Goal: Task Accomplishment & Management: Manage account settings

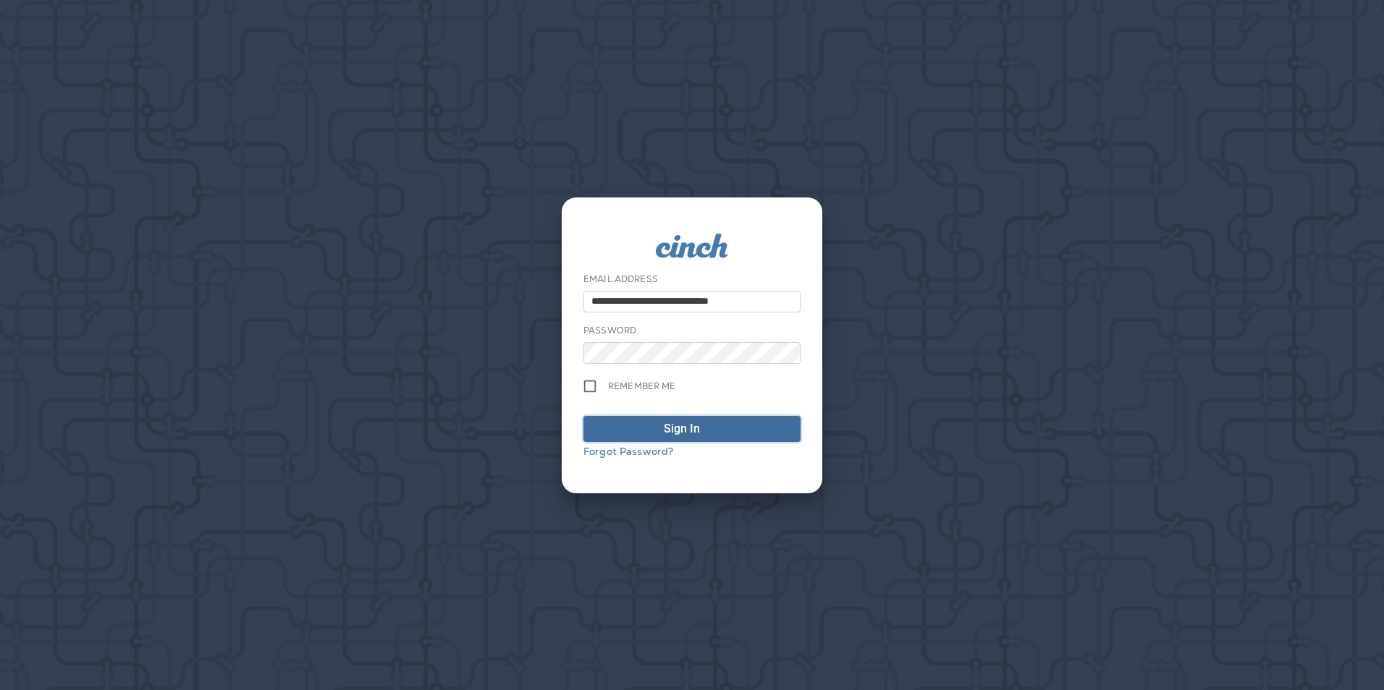
click at [698, 424] on div "Sign In" at bounding box center [682, 428] width 36 height 17
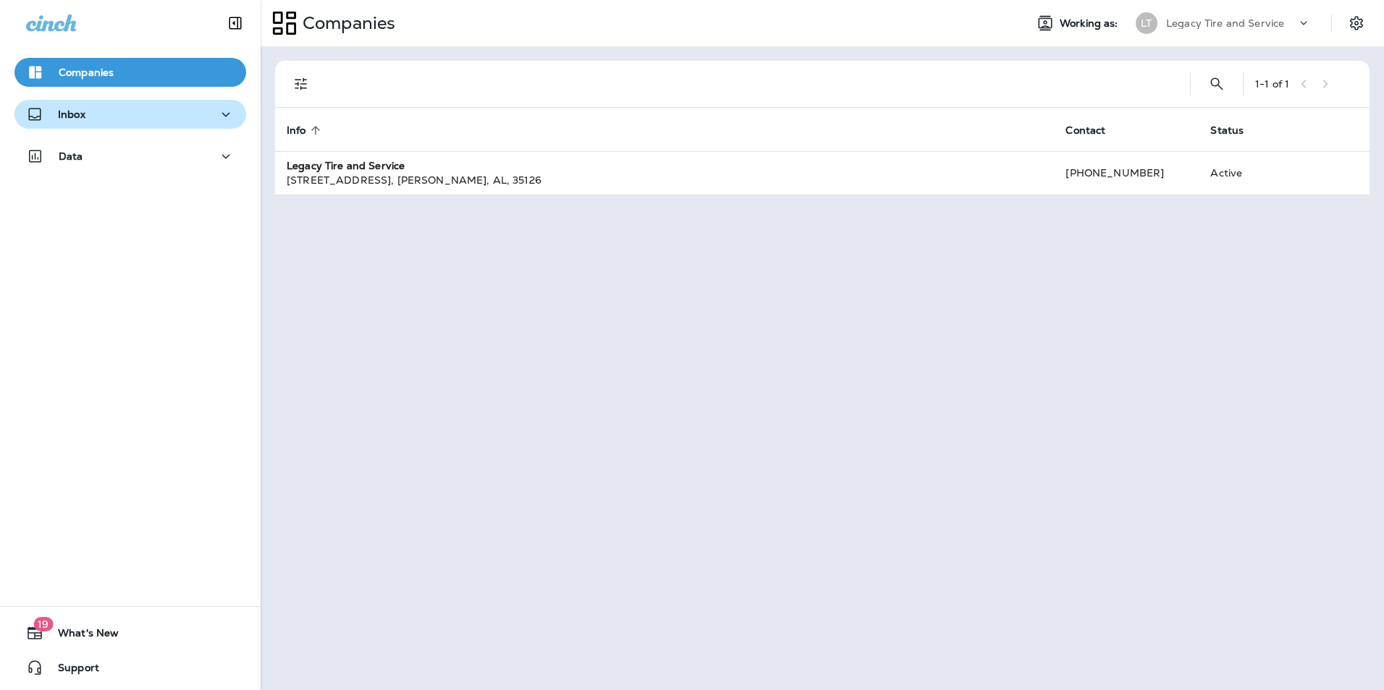
click at [87, 113] on div "Inbox" at bounding box center [130, 115] width 208 height 18
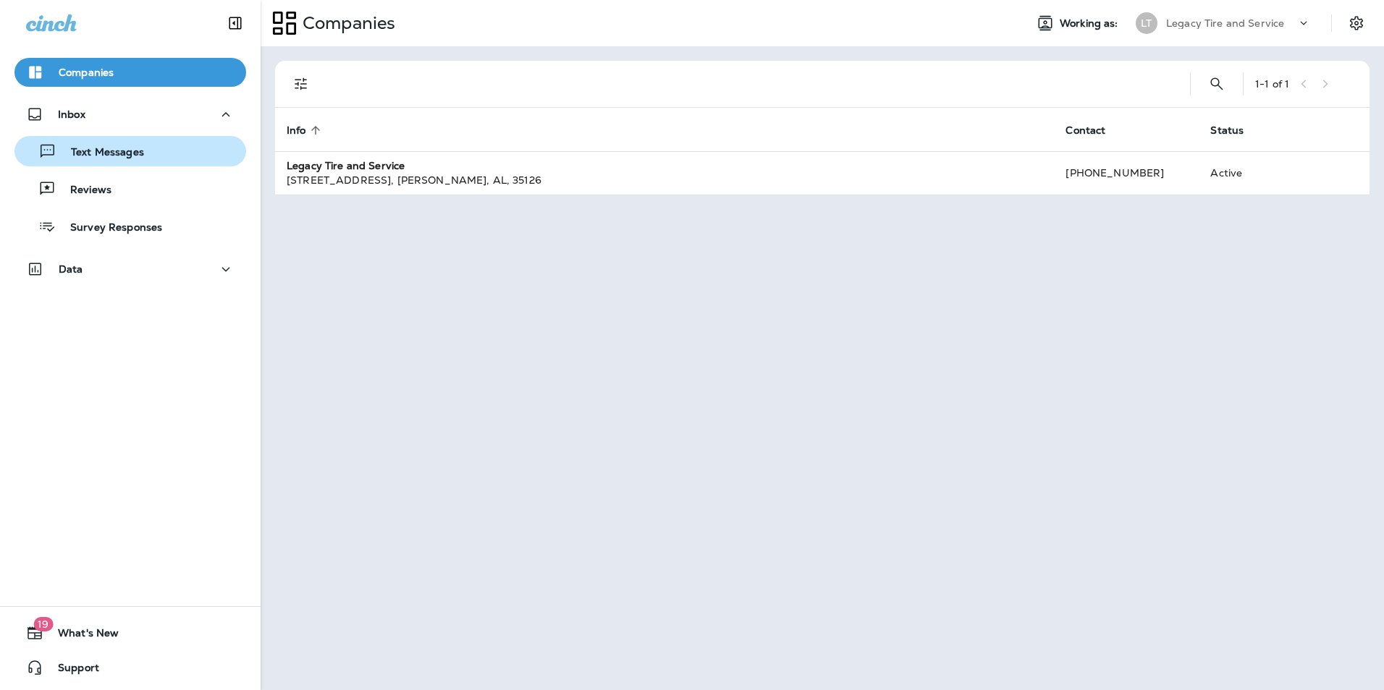
click at [100, 148] on p "Text Messages" at bounding box center [100, 153] width 88 height 14
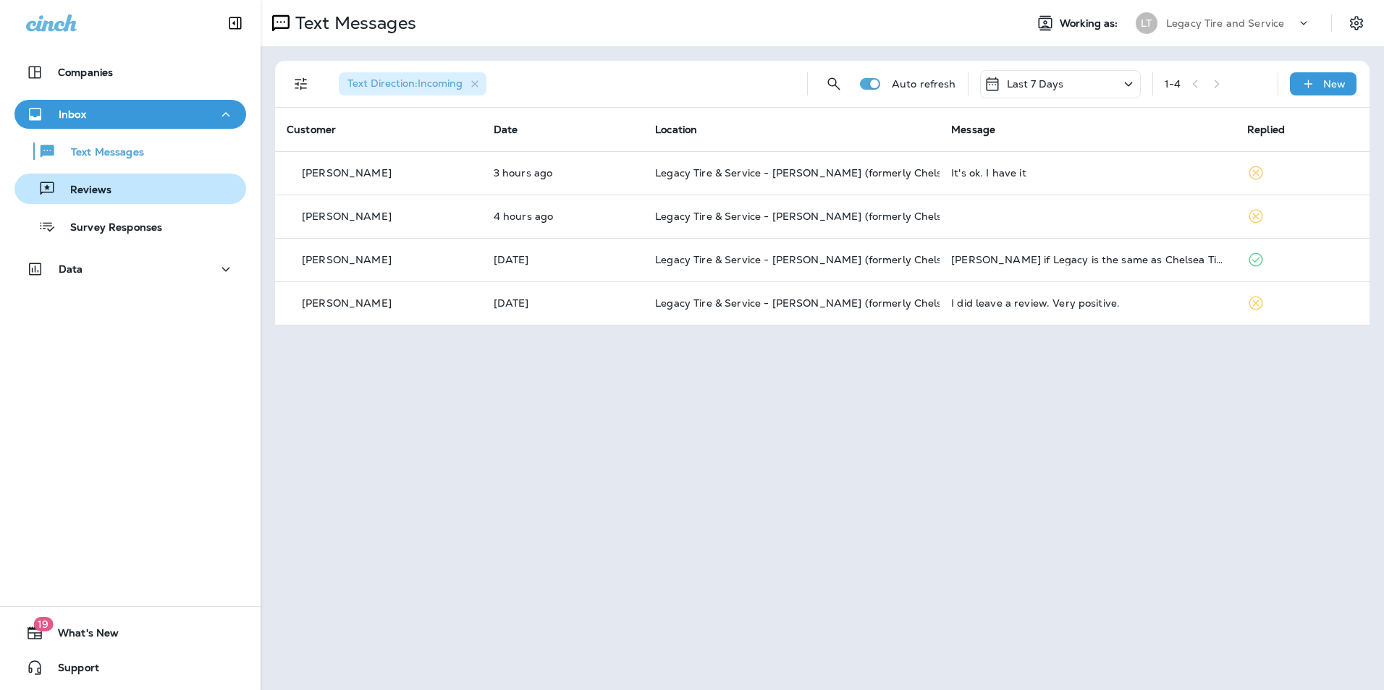
click at [127, 191] on div "Reviews" at bounding box center [130, 189] width 220 height 22
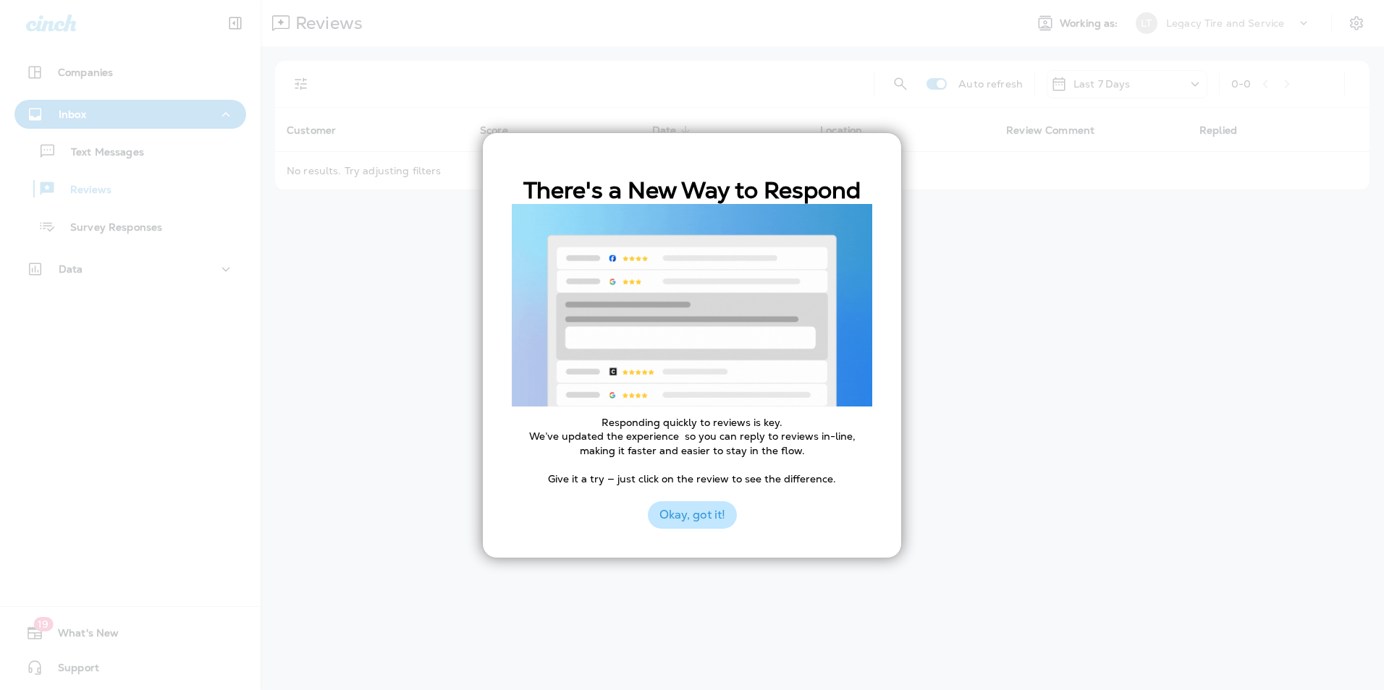
click at [692, 511] on button "Okay, got it!" at bounding box center [692, 516] width 89 height 28
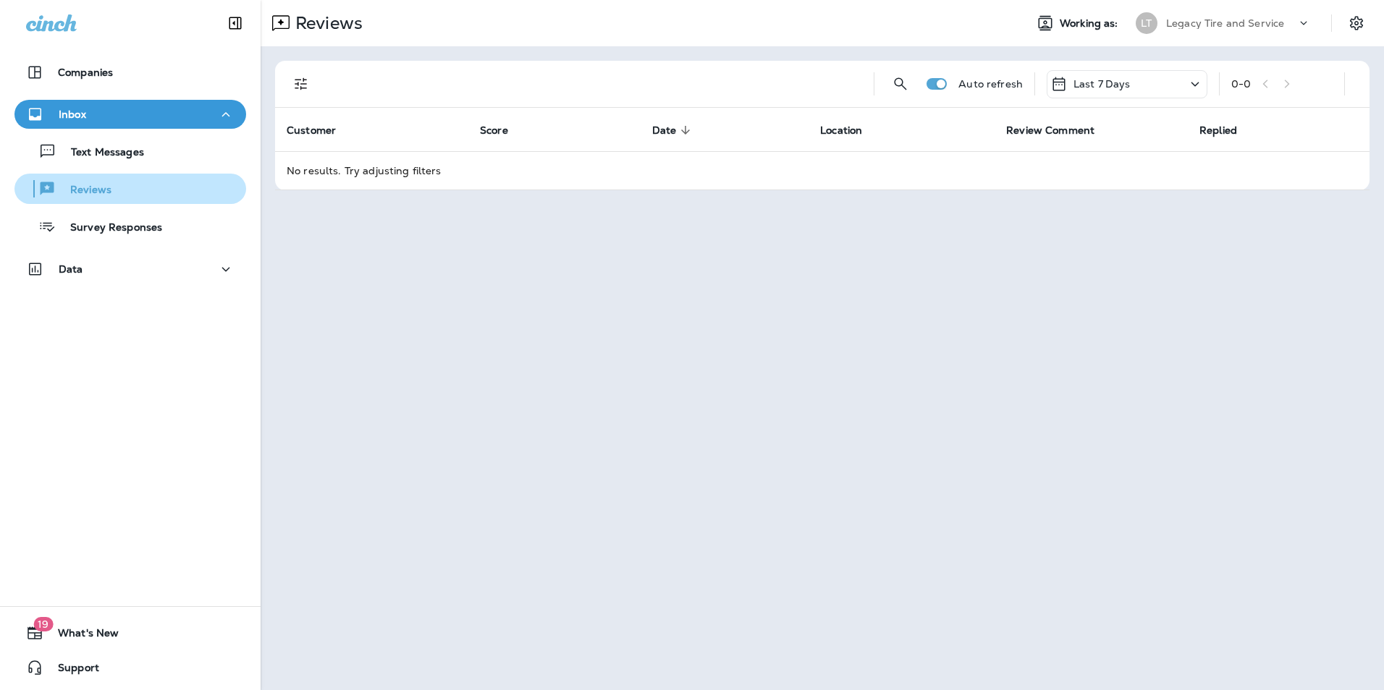
click at [133, 187] on div "Reviews" at bounding box center [130, 189] width 220 height 22
